Goal: Check status: Check status

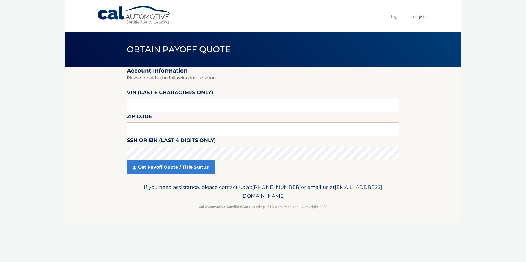
click at [175, 107] on input "text" at bounding box center [263, 106] width 272 height 14
click at [175, 107] on input "SW5161" at bounding box center [263, 106] width 272 height 14
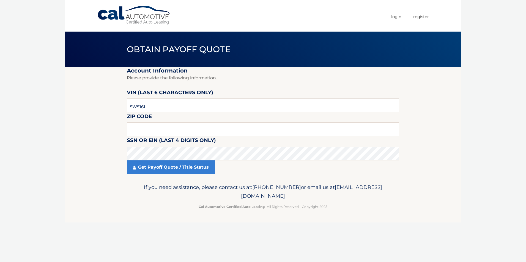
click at [180, 111] on input "SW5161" at bounding box center [263, 106] width 272 height 14
click at [179, 105] on input "SW5161" at bounding box center [263, 106] width 272 height 14
type input "516194"
click at [157, 130] on input "text" at bounding box center [263, 130] width 272 height 14
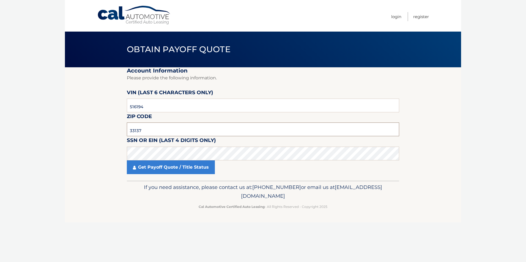
type input "33137"
click at [163, 166] on link "Get Payoff Quote / Title Status" at bounding box center [171, 168] width 88 height 14
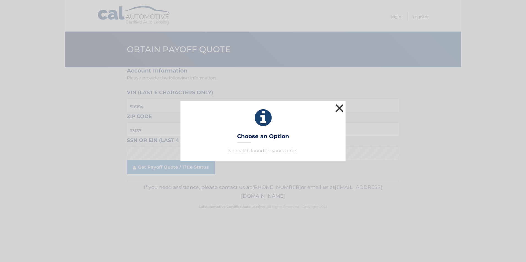
click at [340, 107] on button "×" at bounding box center [339, 108] width 11 height 11
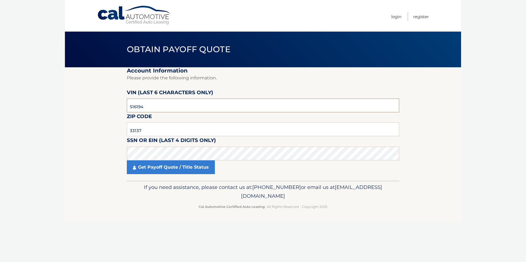
click at [192, 108] on input "516194" at bounding box center [263, 106] width 272 height 14
type input "250410"
click at [172, 175] on fieldset "Account Information Please provide the following information. VIN (last 6 chara…" at bounding box center [263, 124] width 272 height 114
click at [175, 171] on link "Get Payoff Quote / Title Status" at bounding box center [171, 168] width 88 height 14
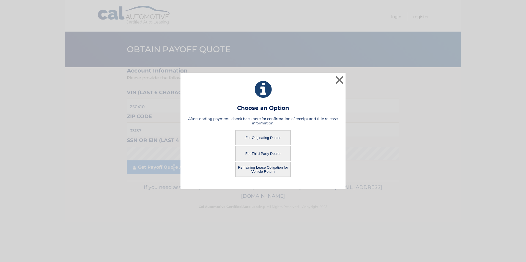
click at [281, 137] on button "For Originating Dealer" at bounding box center [262, 137] width 55 height 15
click at [261, 138] on button "For Originating Dealer" at bounding box center [262, 137] width 55 height 15
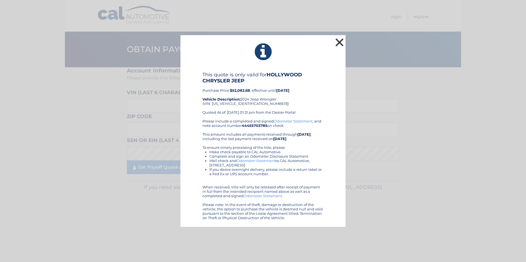
click at [341, 43] on button "×" at bounding box center [339, 42] width 11 height 11
